Goal: Task Accomplishment & Management: Complete application form

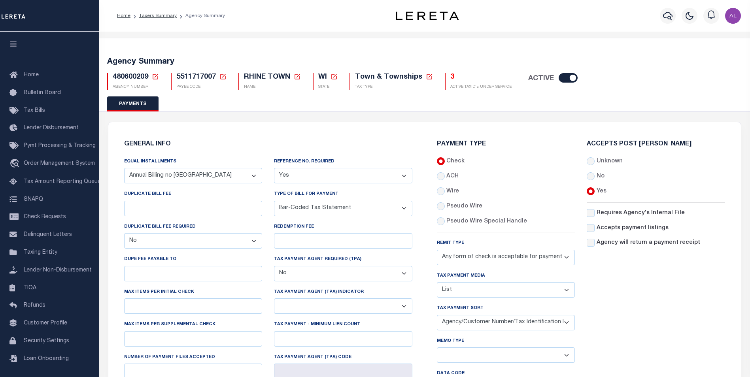
select select "67"
select select "false"
select select "1"
select select "35"
select select "false"
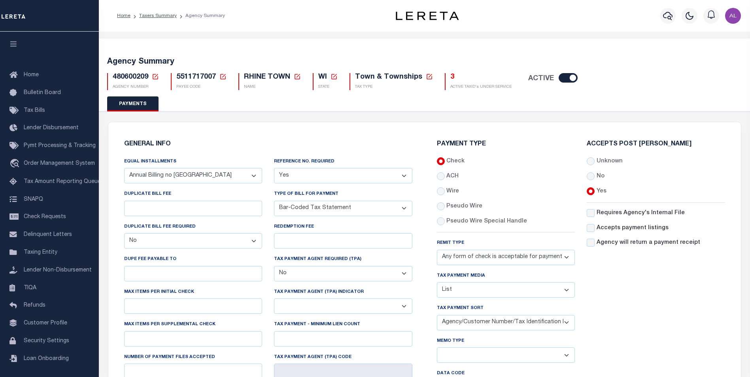
select select "70"
select select "42"
select select "49"
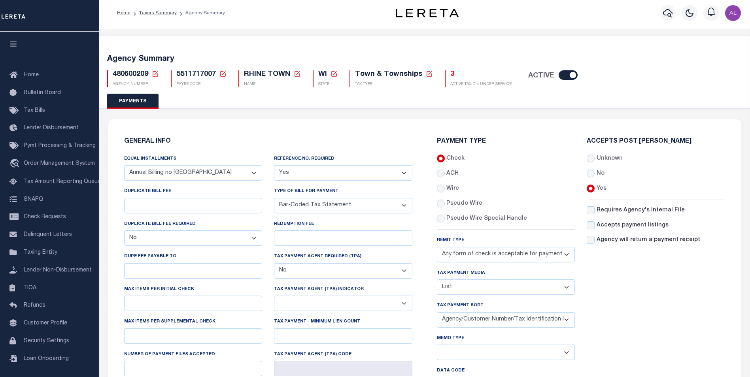
scroll to position [3, 0]
click at [458, 275] on label "Tax Payment Media" at bounding box center [461, 273] width 48 height 7
click at [458, 280] on select "List, Tape Spcl List Dels Only List Tape & Bills Soft Copy List Tape & Soft Cop…" at bounding box center [506, 287] width 138 height 15
click at [458, 275] on label "Tax Payment Media" at bounding box center [461, 273] width 48 height 7
click at [458, 280] on select "List, Tape Spcl List Dels Only List Tape & Bills Soft Copy List Tape & Soft Cop…" at bounding box center [506, 287] width 138 height 15
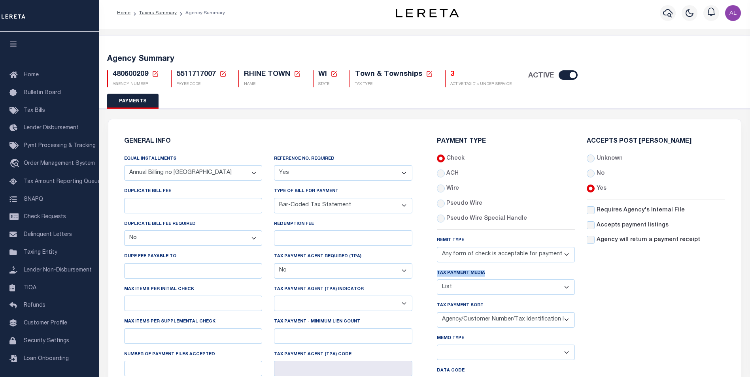
click at [458, 275] on label "Tax Payment Media" at bounding box center [461, 273] width 48 height 7
click at [458, 280] on select "List, Tape Spcl List Dels Only List Tape & Bills Soft Copy List Tape & Soft Cop…" at bounding box center [506, 287] width 138 height 15
click at [468, 308] on label "Tax Payment Sort" at bounding box center [460, 305] width 47 height 7
click at [468, 312] on select "Agency/Tax Identification Number (Including TRA) Agency/Lien Description/Tax Id…" at bounding box center [506, 319] width 138 height 15
click at [468, 308] on label "Tax Payment Sort" at bounding box center [460, 305] width 47 height 7
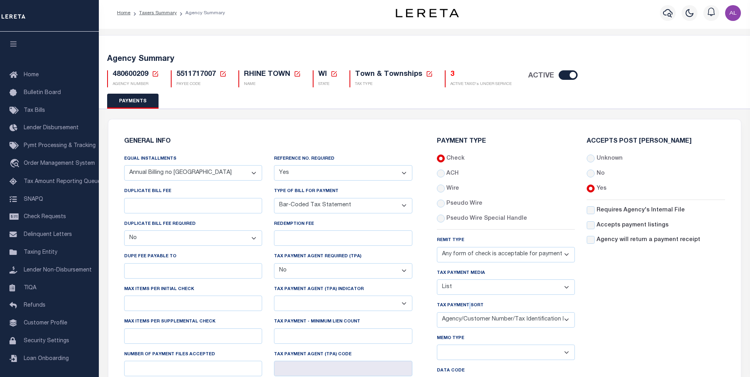
click at [468, 312] on select "Agency/Tax Identification Number (Including TRA) Agency/Lien Description/Tax Id…" at bounding box center [506, 319] width 138 height 15
click at [468, 308] on label "Tax Payment Sort" at bounding box center [460, 305] width 47 height 7
click at [468, 312] on select "Agency/Tax Identification Number (Including TRA) Agency/Lien Description/Tax Id…" at bounding box center [506, 319] width 138 height 15
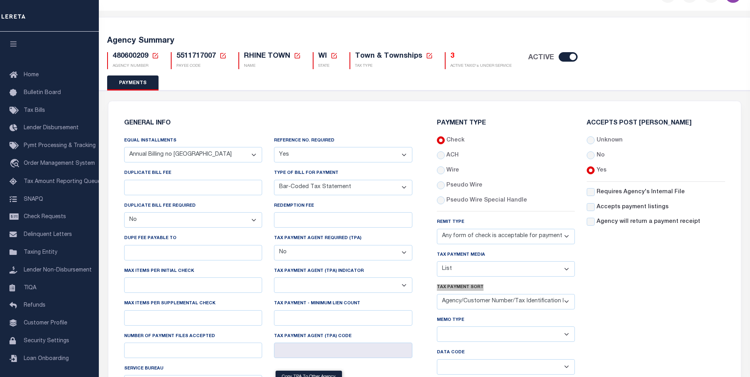
scroll to position [22, 0]
click at [311, 174] on label "Type of Bill for Payment" at bounding box center [306, 172] width 64 height 7
click at [311, 179] on select "Bar-Coded Tax Statement Print Tax Bills from Web. No DBF Required. Memo Bill Or…" at bounding box center [343, 186] width 138 height 15
click at [311, 174] on label "Type of Bill for Payment" at bounding box center [306, 172] width 64 height 7
click at [311, 179] on select "Bar-Coded Tax Statement Print Tax Bills from Web. No DBF Required. Memo Bill Or…" at bounding box center [343, 186] width 138 height 15
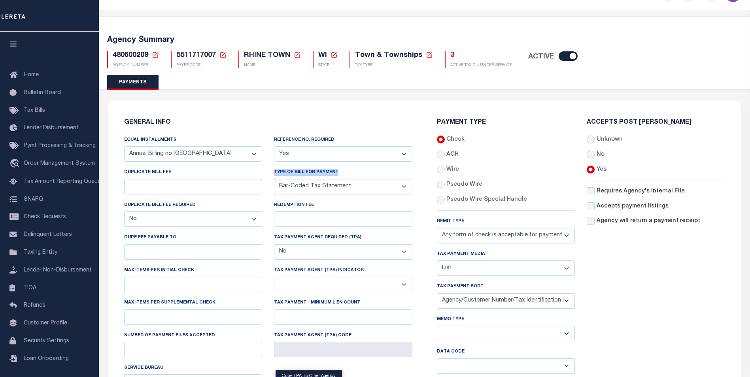
click at [311, 174] on label "Type of Bill for Payment" at bounding box center [306, 172] width 64 height 7
click at [311, 179] on select "Bar-Coded Tax Statement Print Tax Bills from Web. No DBF Required. Memo Bill Or…" at bounding box center [343, 186] width 138 height 15
click at [316, 140] on label "Reference No. Required" at bounding box center [304, 140] width 60 height 7
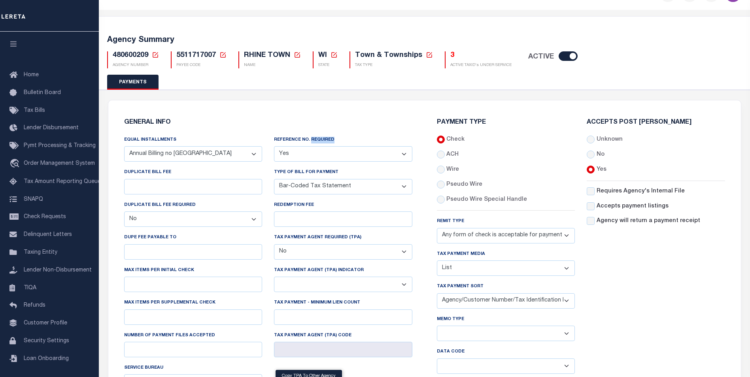
click at [316, 140] on label "Reference No. Required" at bounding box center [304, 140] width 60 height 7
click at [451, 321] on label "Memo Type" at bounding box center [450, 319] width 27 height 7
click at [451, 326] on select "Separate Together" at bounding box center [506, 333] width 138 height 15
click at [451, 321] on label "Memo Type" at bounding box center [450, 319] width 27 height 7
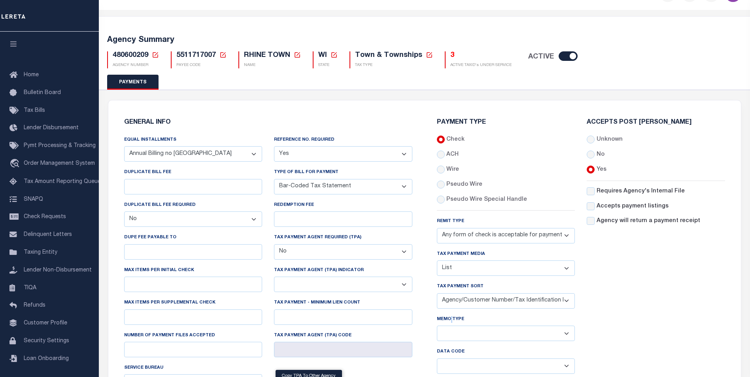
click at [451, 326] on select "Separate Together" at bounding box center [506, 333] width 138 height 15
click at [451, 321] on label "Memo Type" at bounding box center [450, 319] width 27 height 7
click at [451, 326] on select "Separate Together" at bounding box center [506, 333] width 138 height 15
click at [451, 321] on label "Memo Type" at bounding box center [450, 319] width 27 height 7
click at [451, 326] on select "Separate Together" at bounding box center [506, 333] width 138 height 15
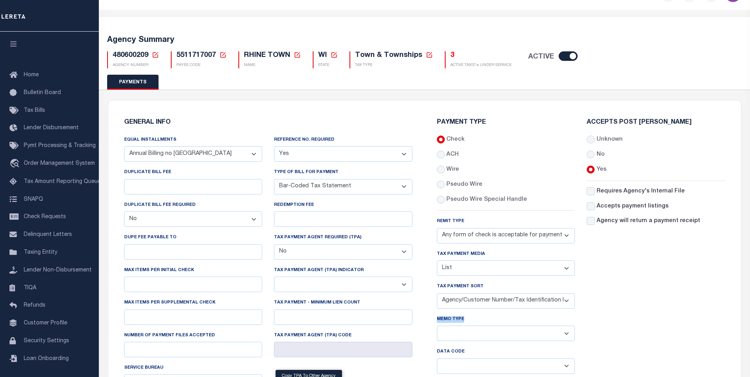
click at [451, 321] on label "Memo Type" at bounding box center [450, 319] width 27 height 7
click at [451, 326] on select "Separate Together" at bounding box center [506, 333] width 138 height 15
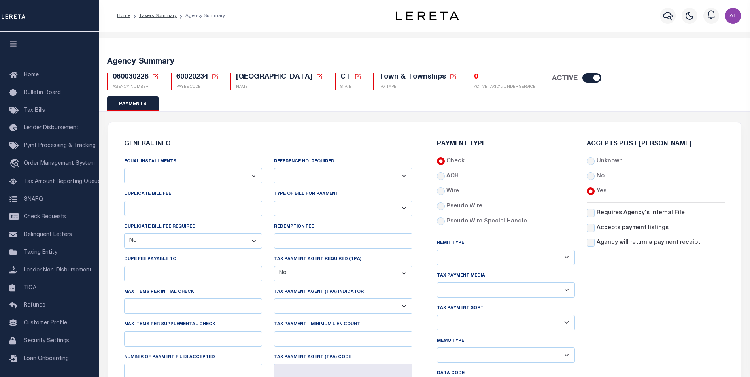
select select "false"
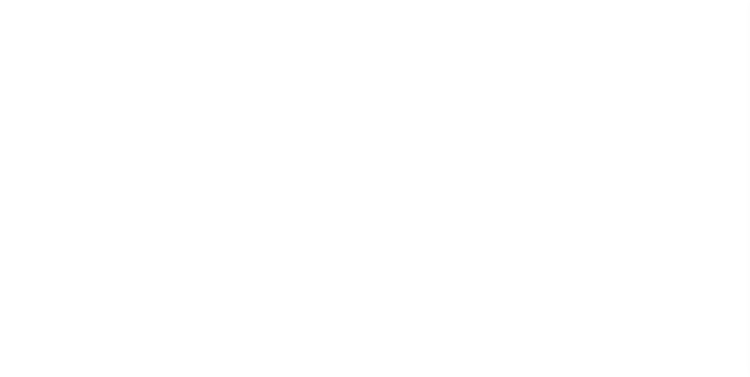
select select "69"
select select "false"
select select "70"
select select "44"
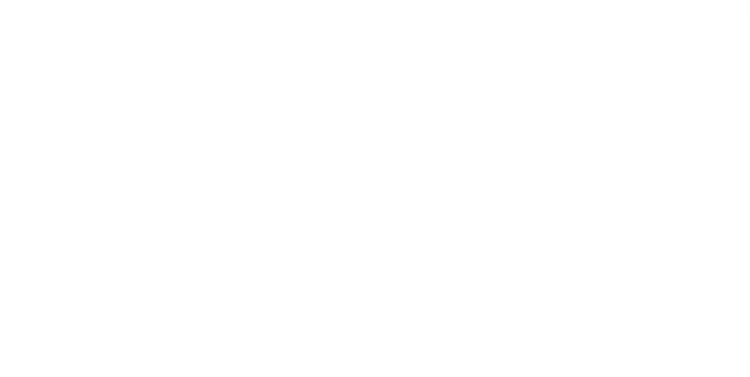
select select "49"
select select "62"
select select "1"
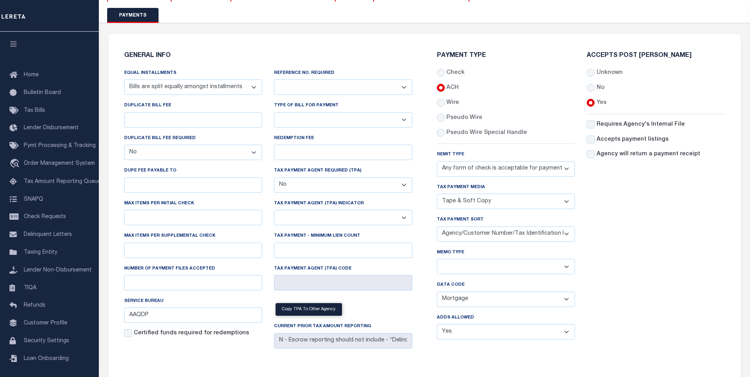
click at [454, 286] on label "Data Code" at bounding box center [451, 285] width 28 height 7
click at [454, 292] on select "Balance Due Mortgage Open Prior Supplemental" at bounding box center [506, 299] width 138 height 15
click at [454, 286] on label "Data Code" at bounding box center [451, 285] width 28 height 7
click at [454, 292] on select "Balance Due Mortgage Open Prior Supplemental" at bounding box center [506, 299] width 138 height 15
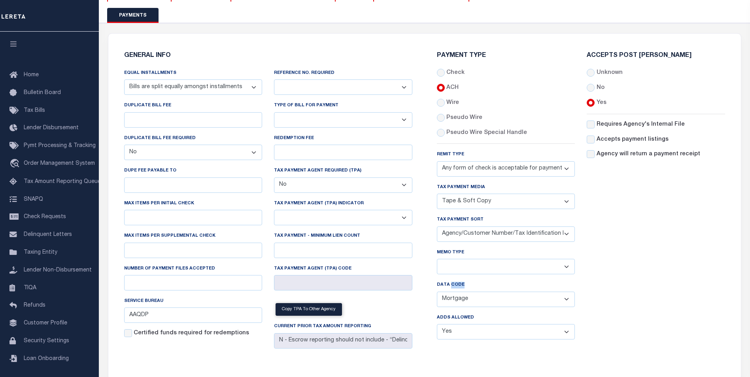
click at [454, 286] on label "Data Code" at bounding box center [451, 285] width 28 height 7
click at [454, 292] on select "Balance Due Mortgage Open Prior Supplemental" at bounding box center [506, 299] width 138 height 15
click at [454, 286] on label "Data Code" at bounding box center [451, 285] width 28 height 7
click at [454, 292] on select "Balance Due Mortgage Open Prior Supplemental" at bounding box center [506, 299] width 138 height 15
click at [454, 286] on label "Data Code" at bounding box center [451, 285] width 28 height 7
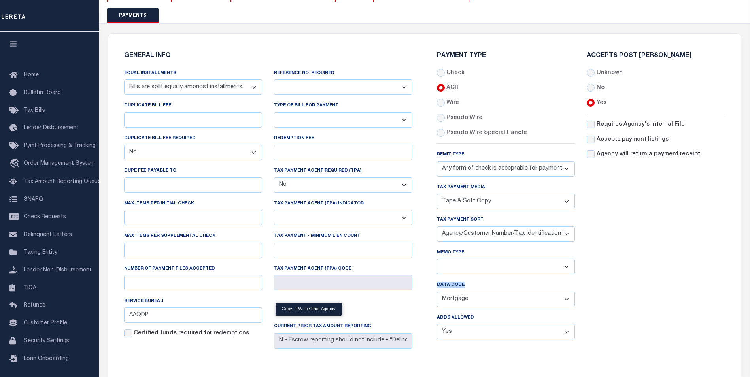
click at [454, 292] on select "Balance Due Mortgage Open Prior Supplemental" at bounding box center [506, 299] width 138 height 15
click at [460, 320] on label "Adds Allowed" at bounding box center [455, 318] width 37 height 7
click at [138, 304] on label "Service Bureau" at bounding box center [143, 301] width 39 height 7
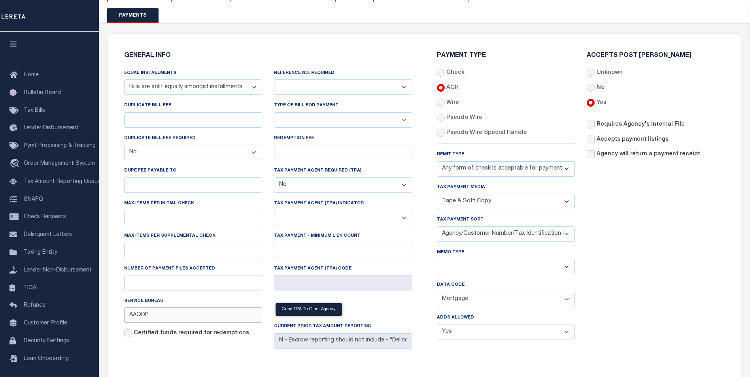
click at [138, 308] on input "AAQDP" at bounding box center [193, 315] width 138 height 15
click at [138, 304] on label "Service Bureau" at bounding box center [143, 301] width 39 height 7
click at [138, 308] on input "AAQDP" at bounding box center [193, 315] width 138 height 15
click at [138, 304] on label "Service Bureau" at bounding box center [143, 301] width 39 height 7
click at [138, 308] on input "AAQDP" at bounding box center [193, 315] width 138 height 15
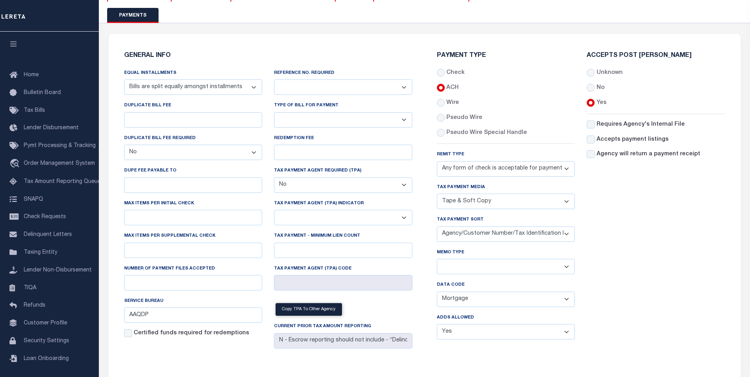
click at [450, 155] on label "Remit Type" at bounding box center [450, 154] width 27 height 7
click at [450, 161] on select "Any form of check is acceptable for payment of current and prior year taxes. On…" at bounding box center [506, 168] width 138 height 15
click at [450, 155] on label "Remit Type" at bounding box center [450, 154] width 27 height 7
click at [450, 161] on select "Any form of check is acceptable for payment of current and prior year taxes. On…" at bounding box center [506, 168] width 138 height 15
click at [450, 155] on label "Remit Type" at bounding box center [450, 154] width 27 height 7
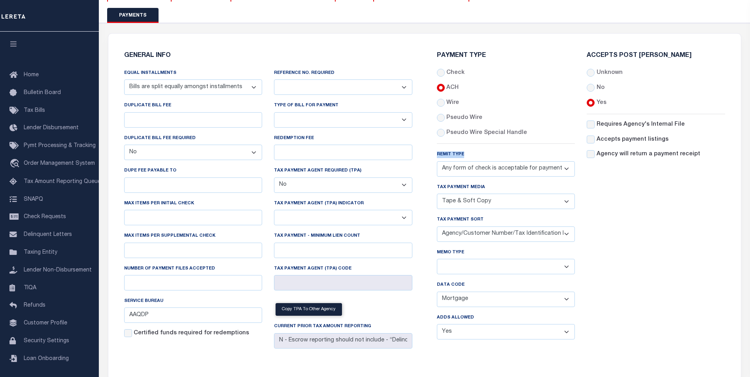
click at [450, 161] on select "Any form of check is acceptable for payment of current and prior year taxes. On…" at bounding box center [506, 168] width 138 height 15
click at [142, 73] on label "Equal Installments" at bounding box center [150, 73] width 52 height 7
click at [142, 79] on select "Annual Billing no split Bills are not split equally Bills are split equally amo…" at bounding box center [193, 86] width 138 height 15
click at [142, 73] on label "Equal Installments" at bounding box center [150, 73] width 52 height 7
click at [142, 79] on select "Annual Billing no split Bills are not split equally Bills are split equally amo…" at bounding box center [193, 86] width 138 height 15
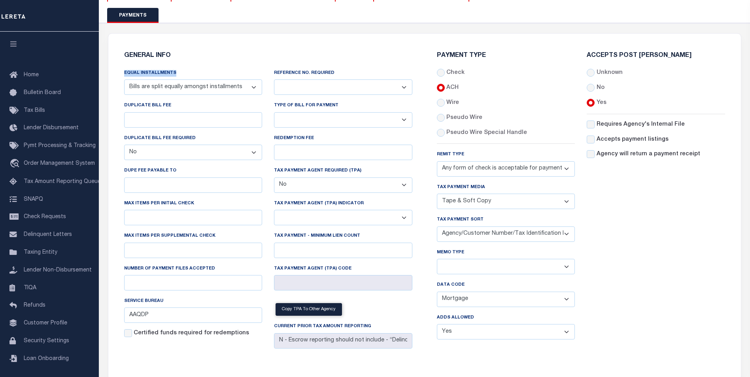
click at [142, 73] on label "Equal Installments" at bounding box center [150, 73] width 52 height 7
click at [142, 79] on select "Annual Billing no split Bills are not split equally Bills are split equally amo…" at bounding box center [193, 86] width 138 height 15
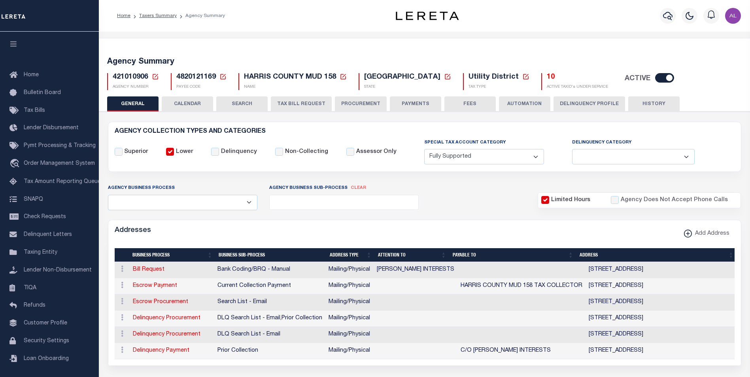
select select "1"
select select
select select "67"
select select "false"
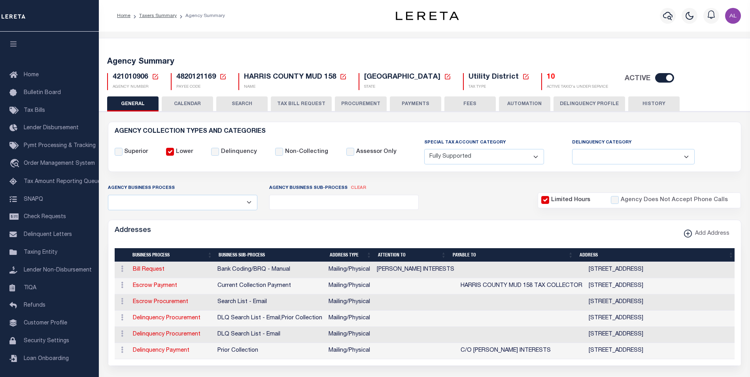
select select "70"
select select "44"
select select "50"
select select "63"
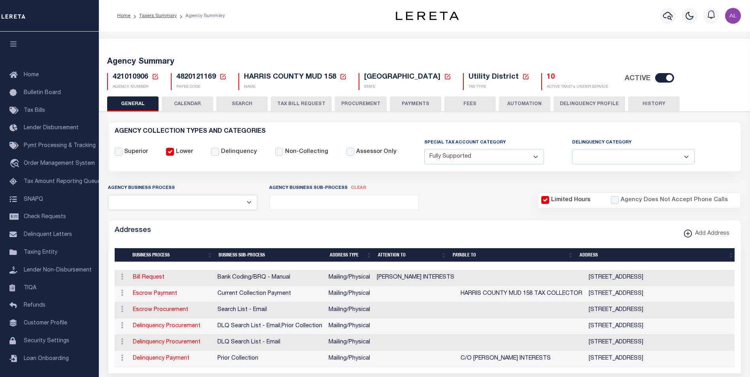
drag, startPoint x: 415, startPoint y: 102, endPoint x: 506, endPoint y: 147, distance: 101.5
click at [415, 102] on button "PAYMENTS" at bounding box center [415, 103] width 51 height 15
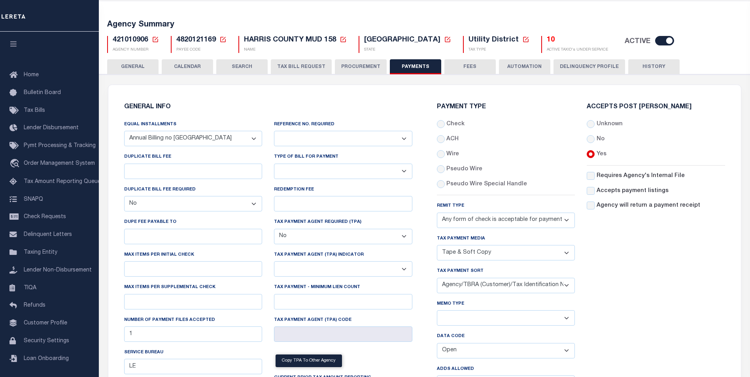
scroll to position [38, 0]
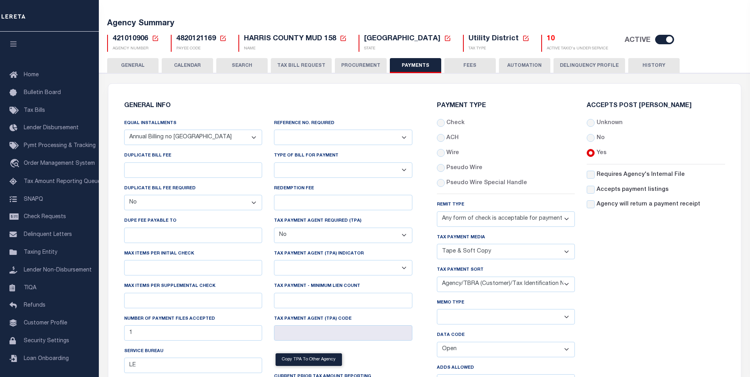
click at [466, 109] on h6 "Payment Type" at bounding box center [506, 106] width 138 height 7
